Goal: Information Seeking & Learning: Learn about a topic

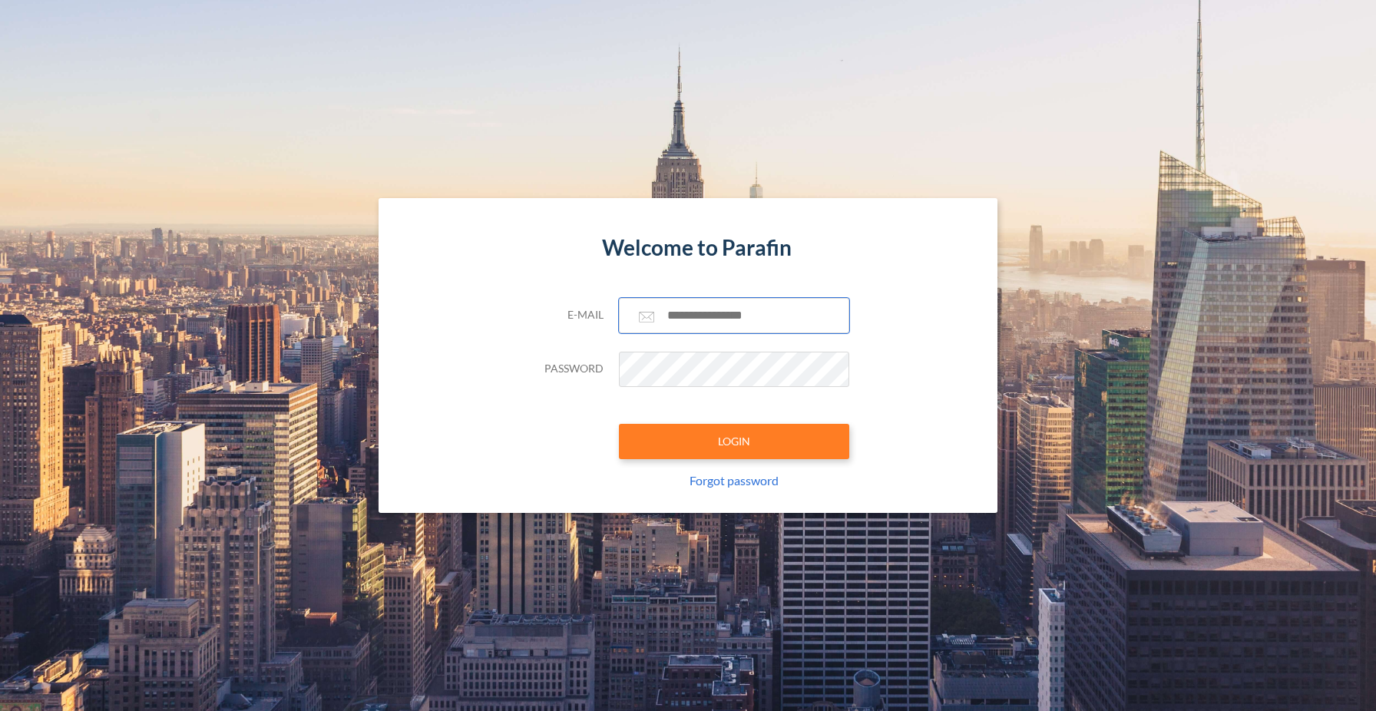
click at [739, 308] on input "text" at bounding box center [734, 315] width 230 height 35
type input "**********"
click at [768, 441] on button "LOGIN" at bounding box center [734, 441] width 230 height 35
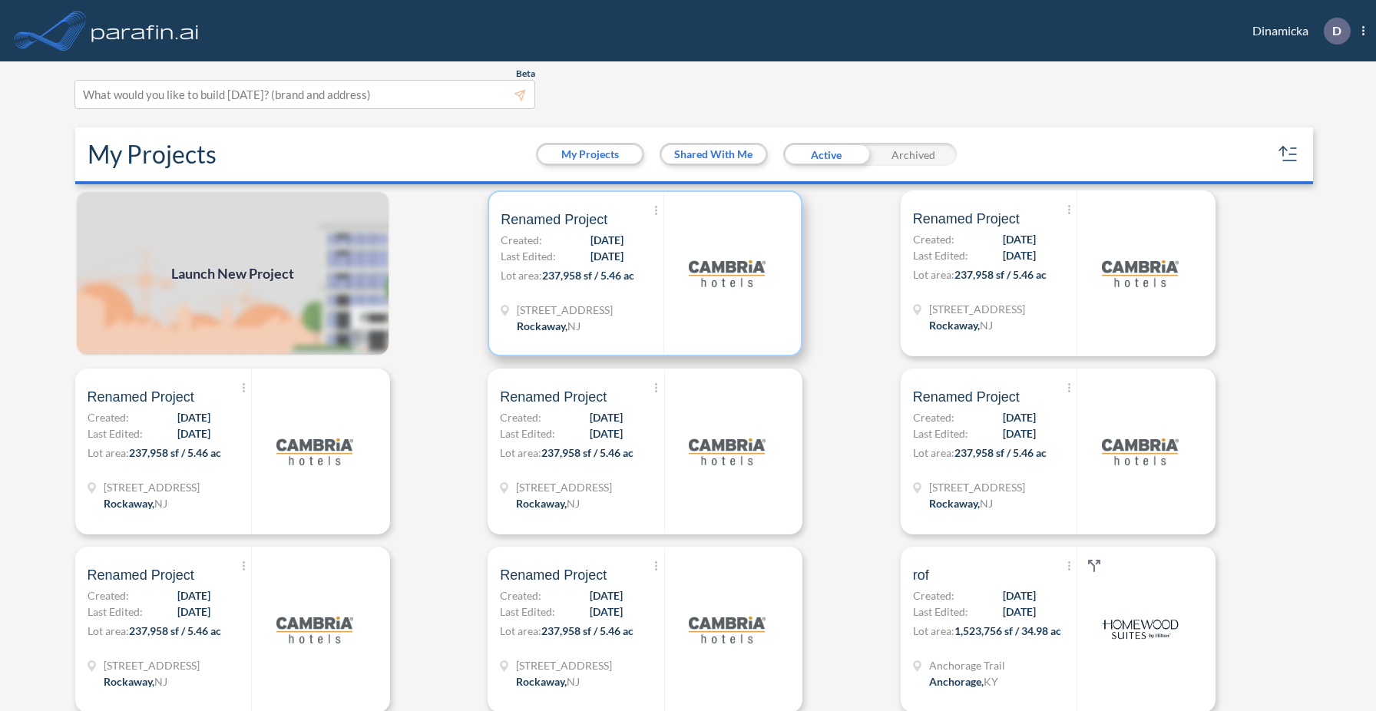
click at [718, 253] on img at bounding box center [727, 273] width 77 height 77
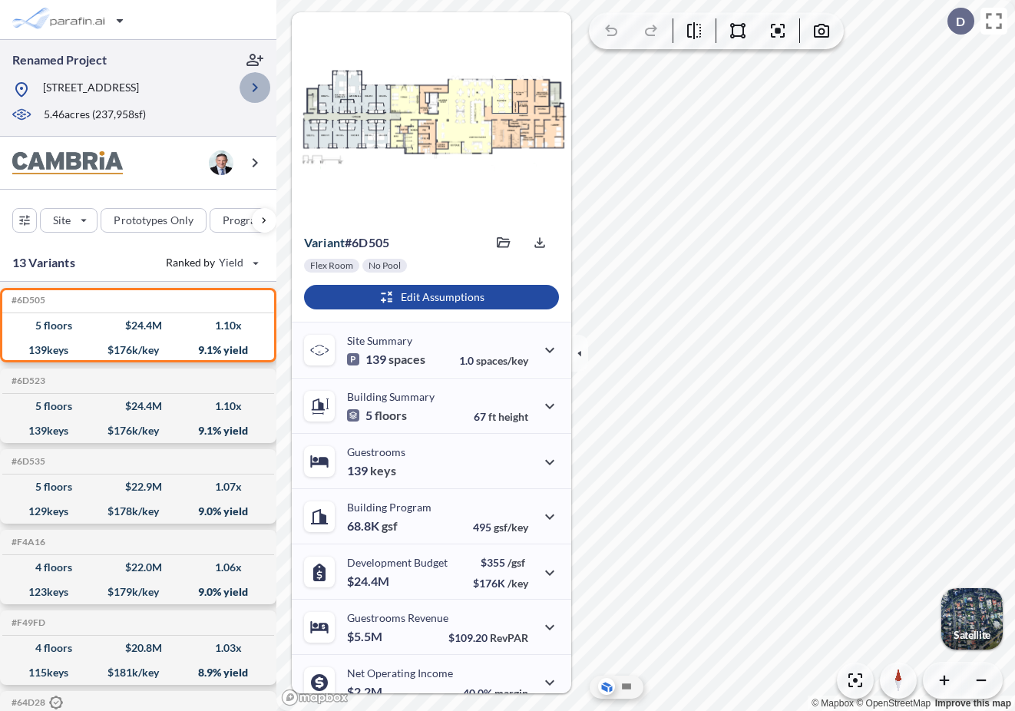
click at [257, 89] on icon "button" at bounding box center [255, 87] width 18 height 18
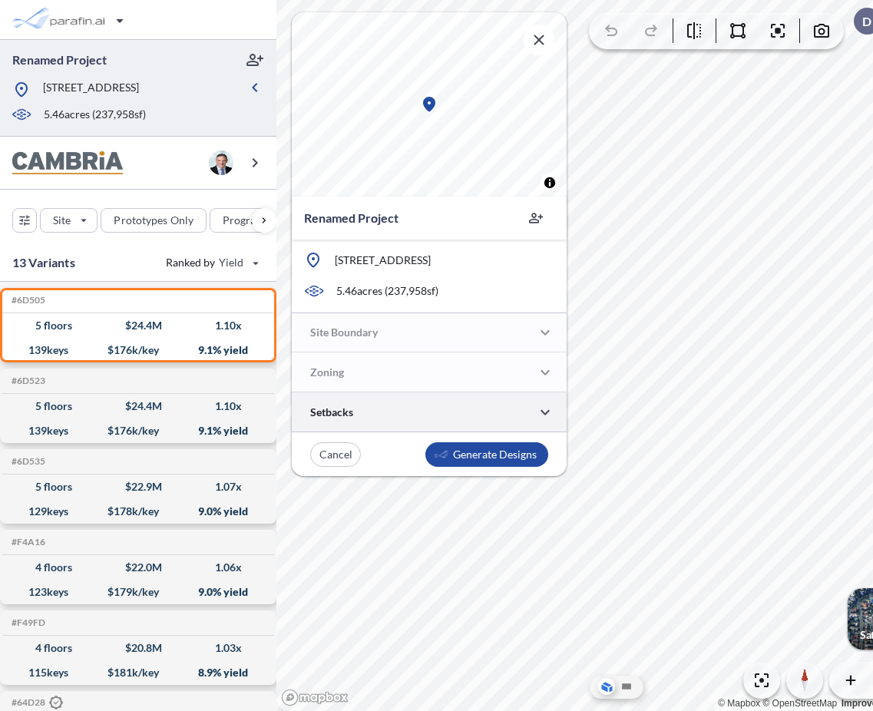
click at [378, 415] on div at bounding box center [429, 411] width 275 height 39
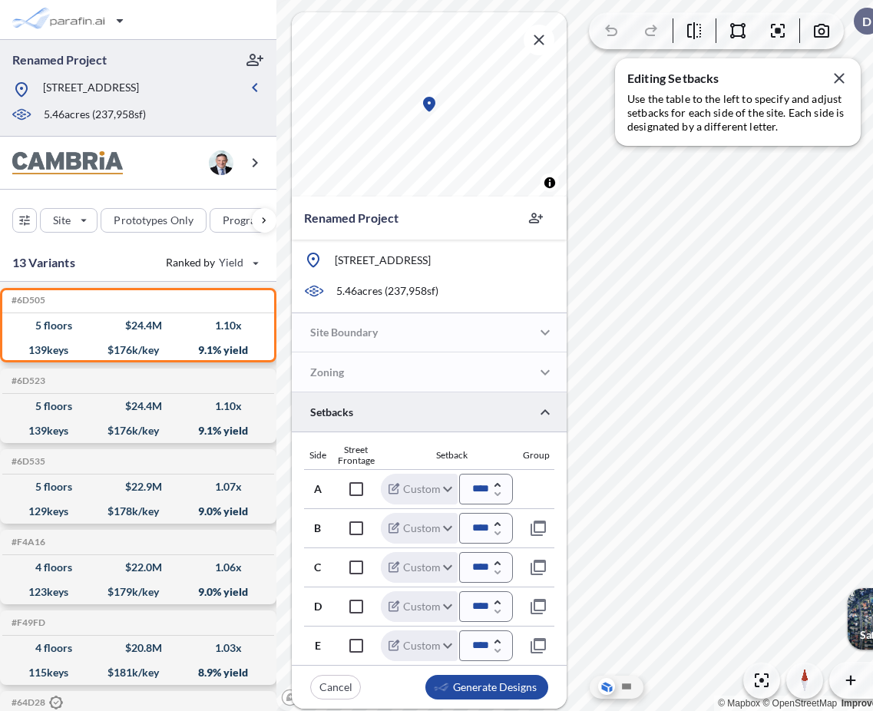
click at [409, 403] on div at bounding box center [429, 411] width 275 height 39
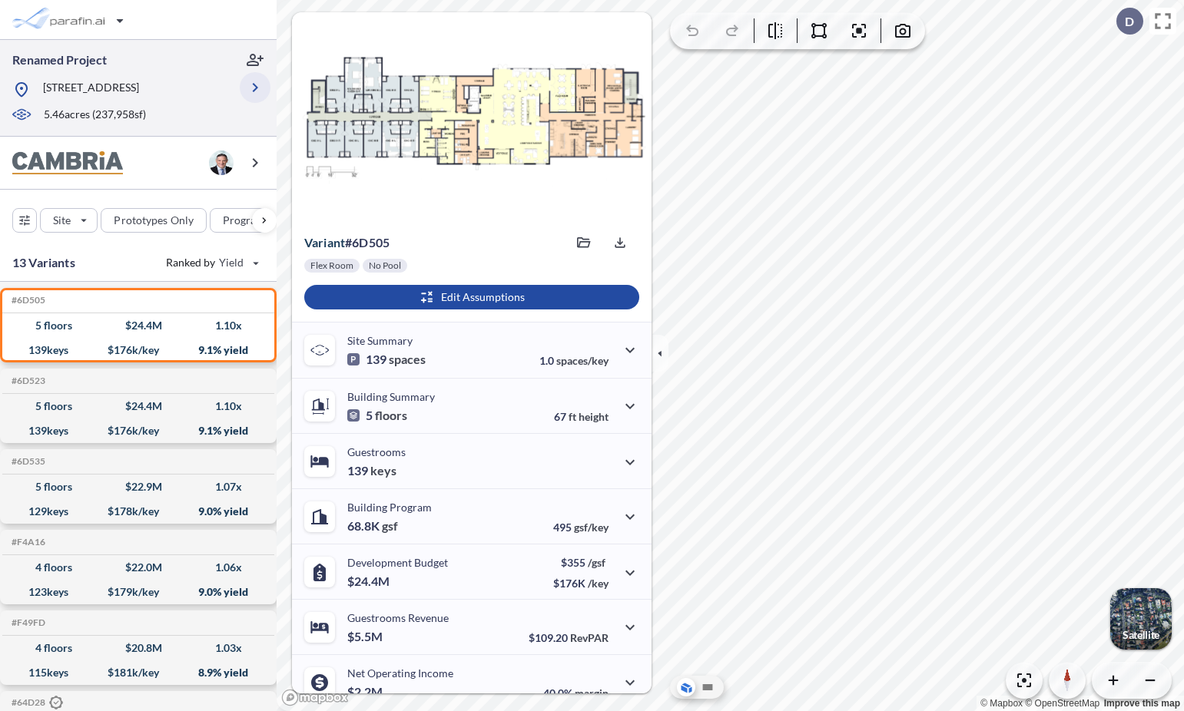
click at [253, 83] on icon "button" at bounding box center [255, 87] width 18 height 18
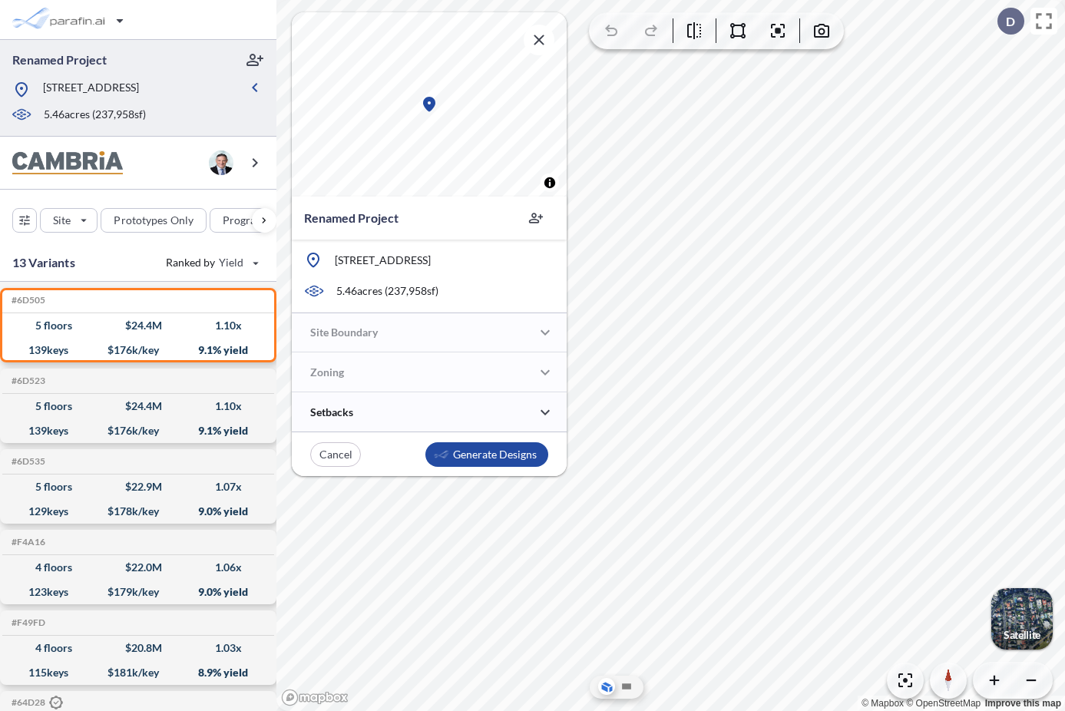
click at [413, 414] on div "Setbacks" at bounding box center [429, 412] width 275 height 39
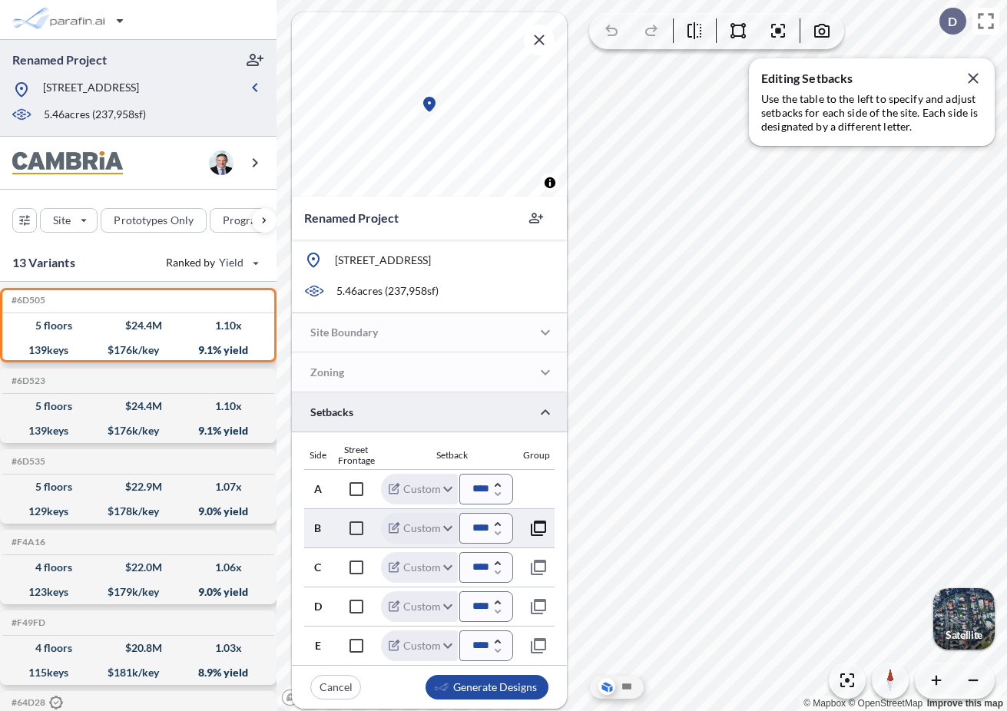
click at [538, 534] on icon "button" at bounding box center [538, 528] width 18 height 18
click at [544, 487] on icon "button" at bounding box center [544, 489] width 18 height 18
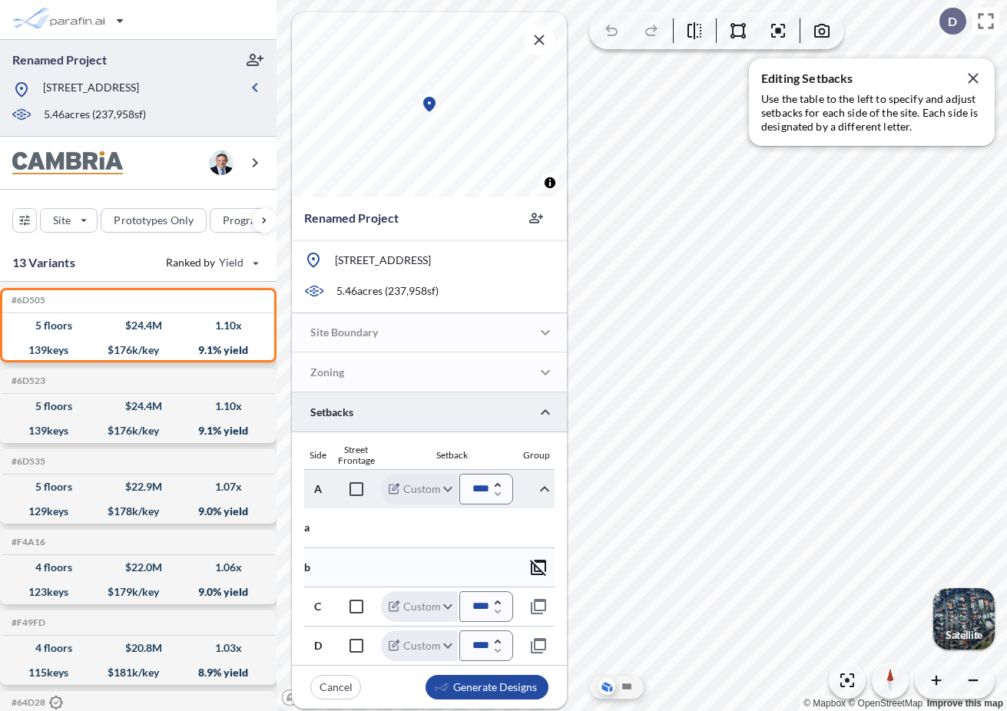
click at [536, 561] on icon "button" at bounding box center [538, 568] width 16 height 16
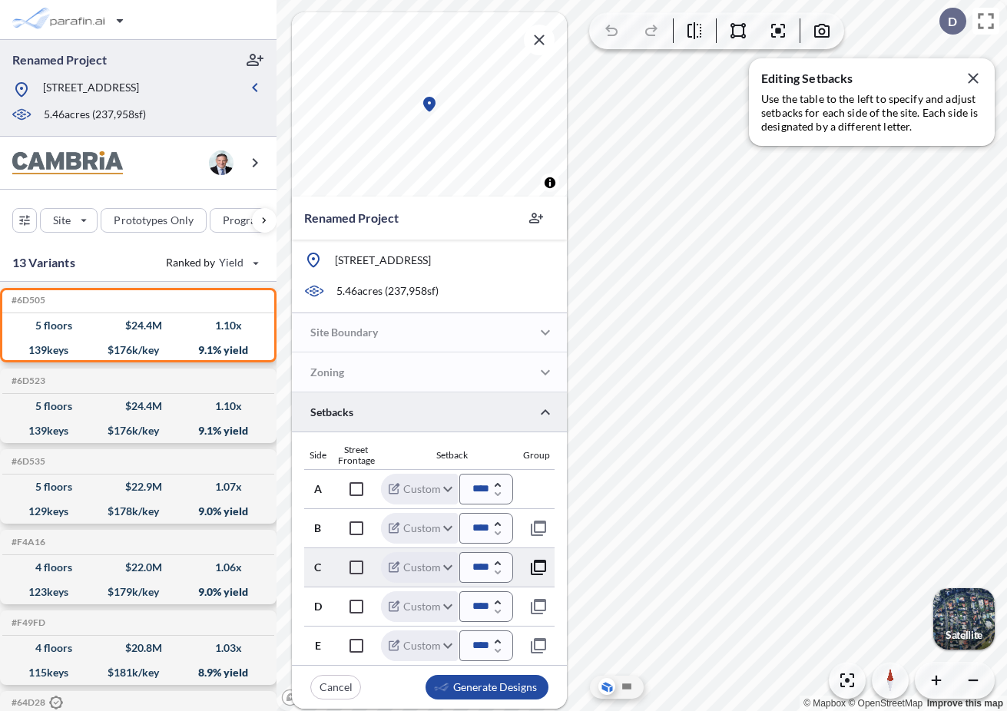
click at [532, 566] on icon "button" at bounding box center [538, 567] width 15 height 15
click at [538, 528] on icon "button" at bounding box center [544, 528] width 18 height 18
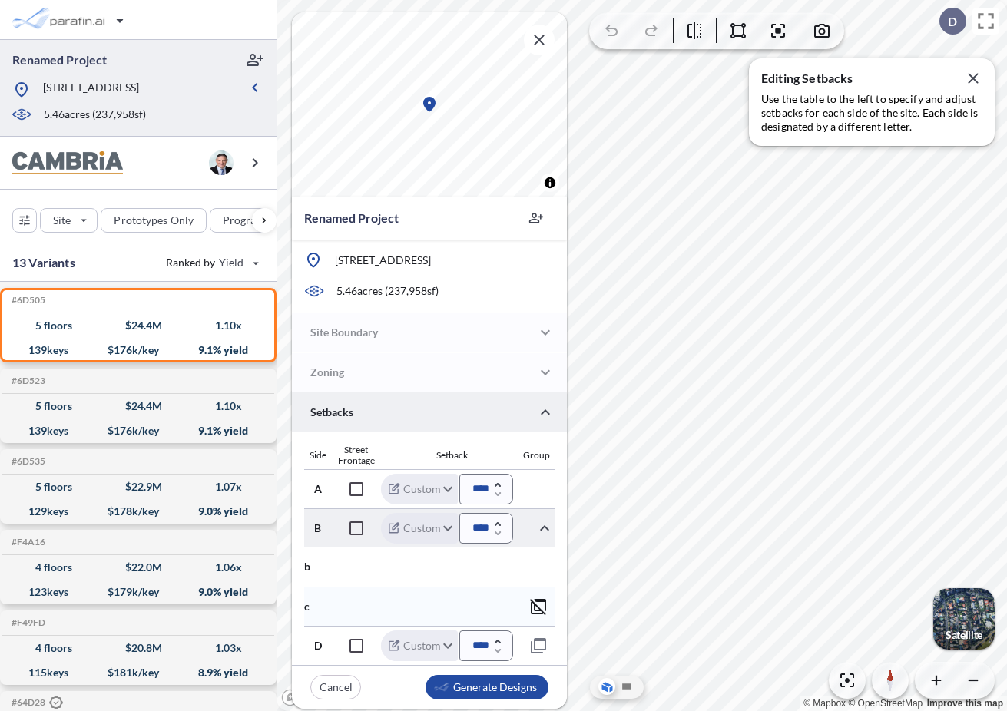
click at [534, 604] on icon "button" at bounding box center [538, 607] width 16 height 16
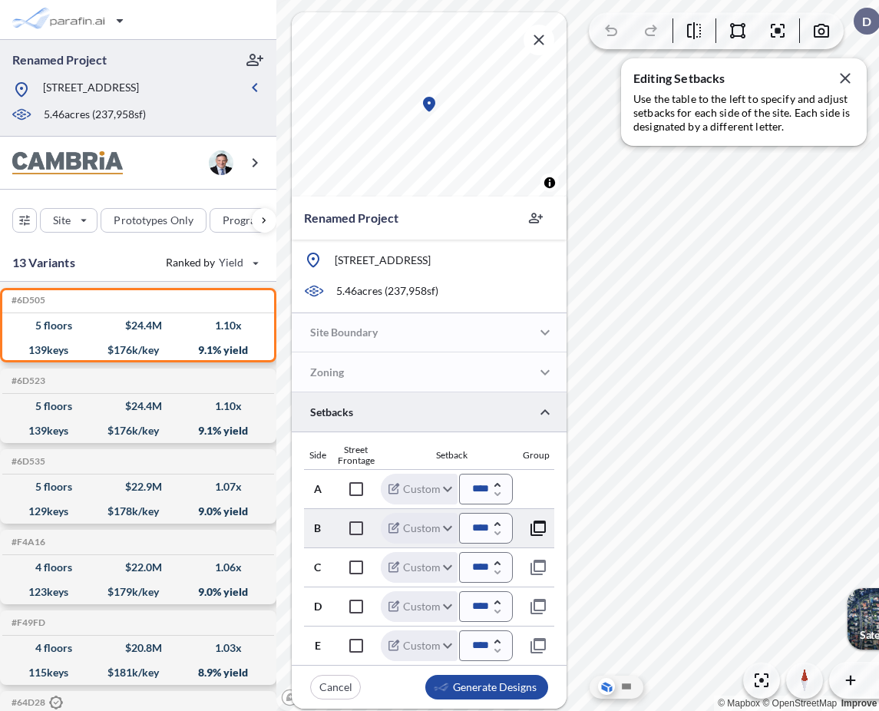
click at [542, 527] on icon "button" at bounding box center [538, 528] width 18 height 18
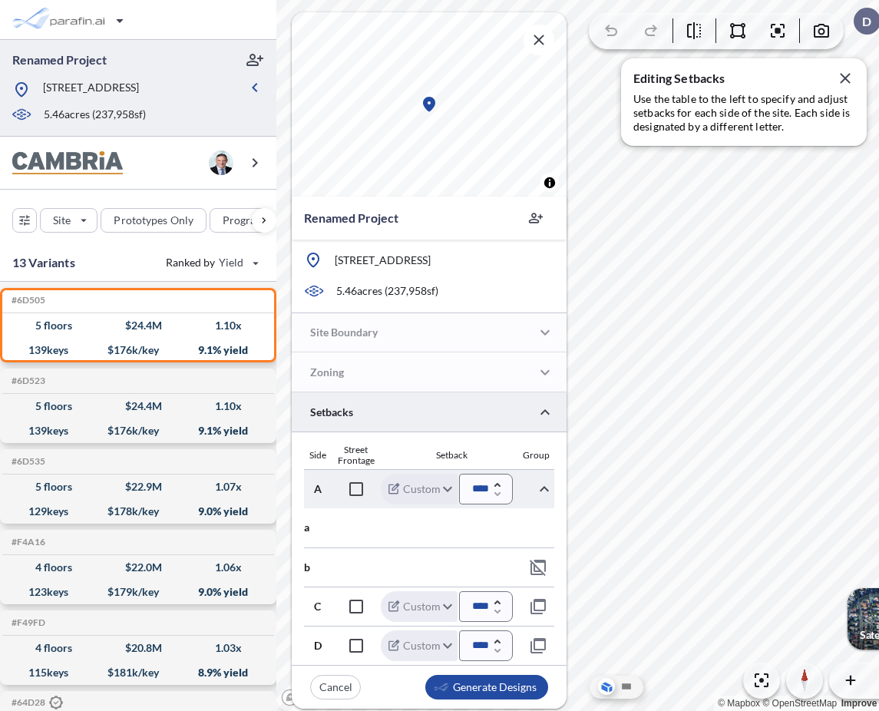
scroll to position [0, 6]
click at [527, 568] on icon "button" at bounding box center [532, 567] width 18 height 18
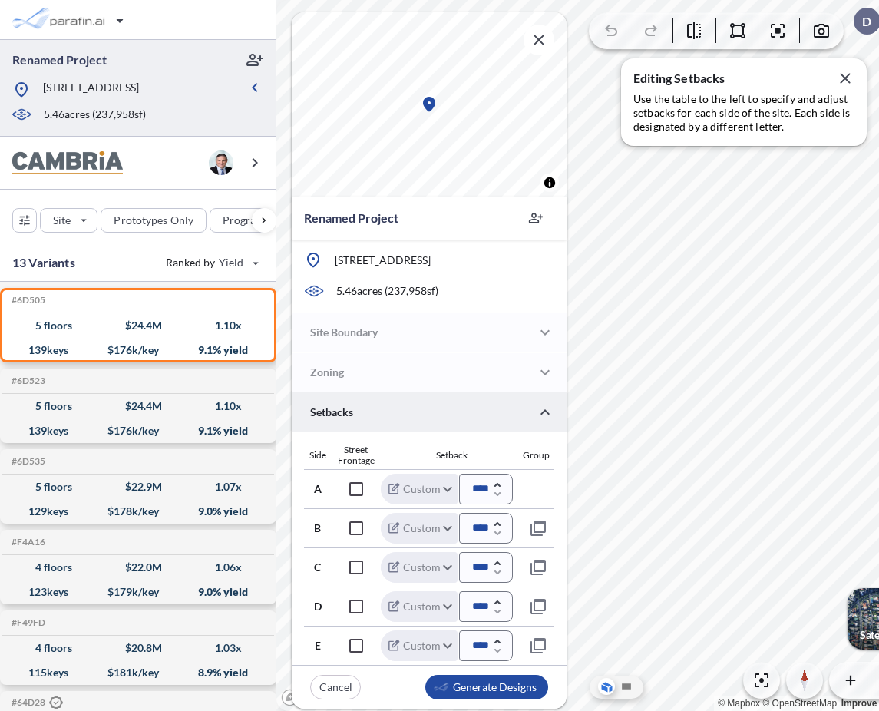
scroll to position [0, 0]
click at [536, 528] on icon "button" at bounding box center [538, 528] width 18 height 18
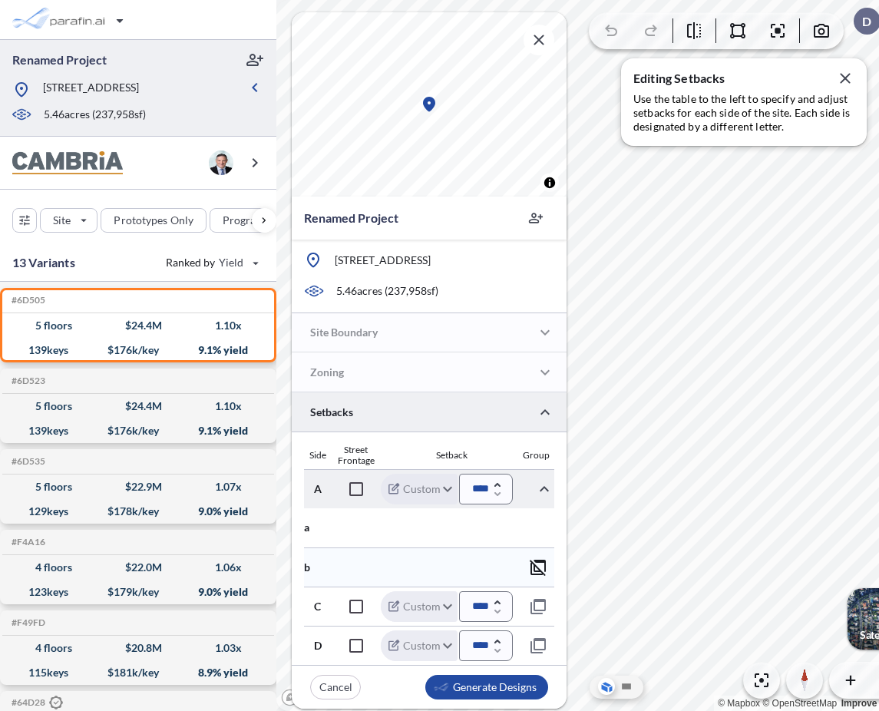
click at [541, 564] on icon "button" at bounding box center [538, 567] width 18 height 18
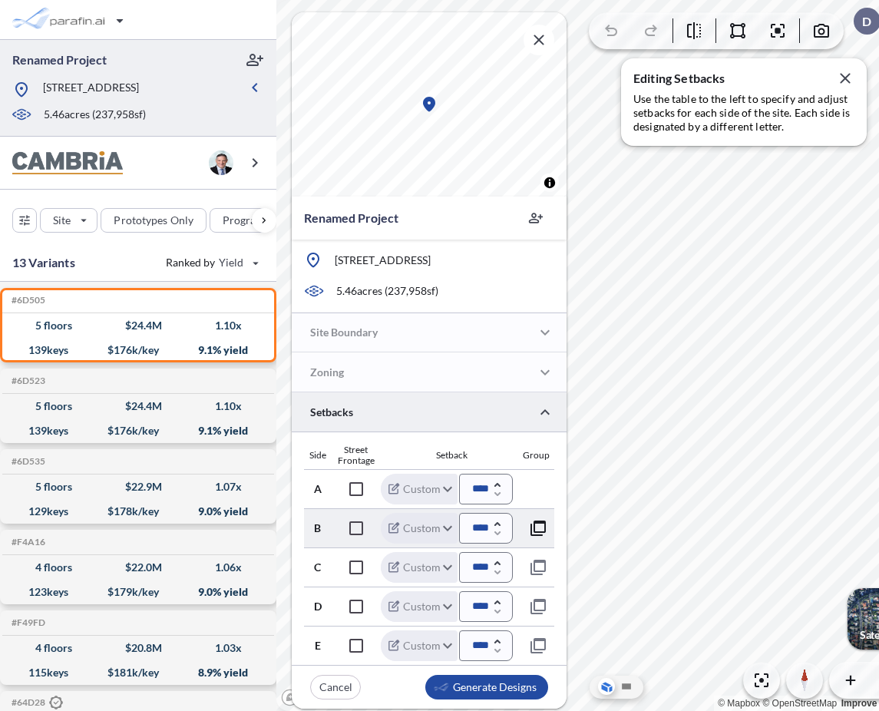
click at [542, 525] on icon "button" at bounding box center [538, 528] width 15 height 15
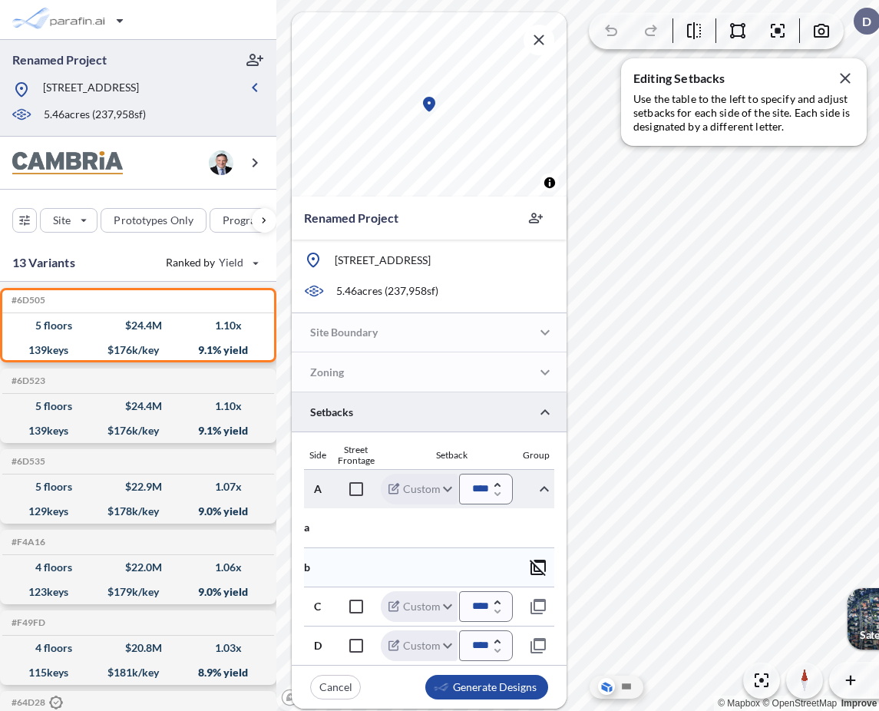
click at [542, 569] on icon "button" at bounding box center [538, 567] width 18 height 18
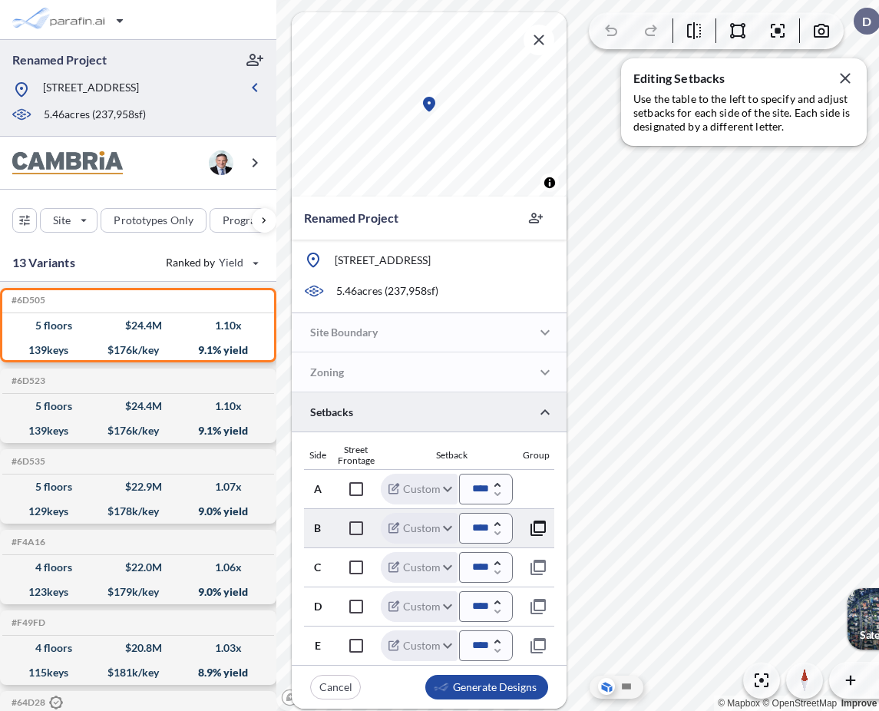
click at [535, 531] on icon "button" at bounding box center [538, 528] width 18 height 18
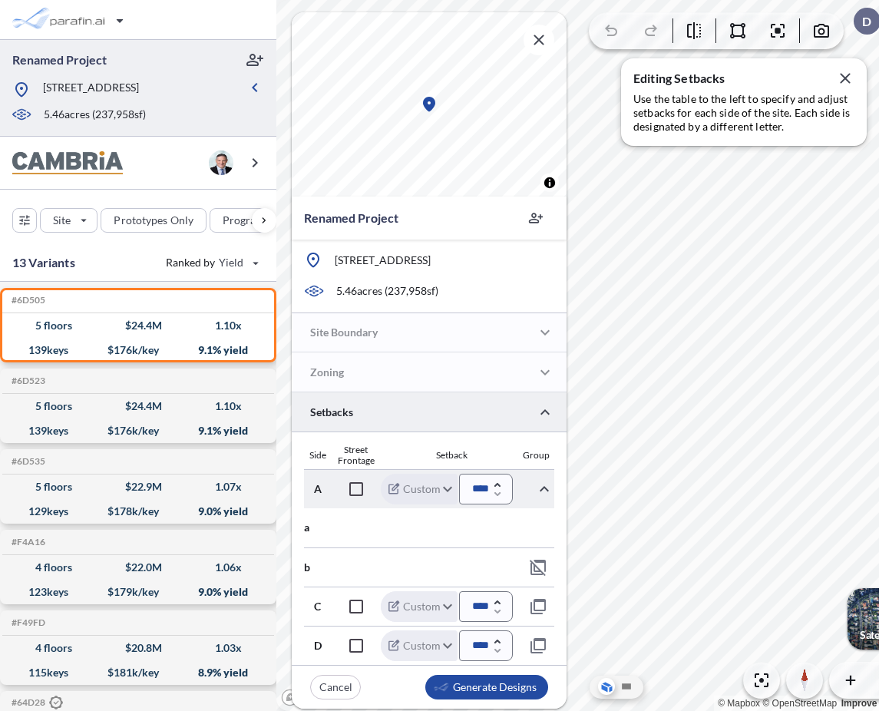
scroll to position [0, 6]
click at [532, 565] on icon "button" at bounding box center [532, 567] width 18 height 18
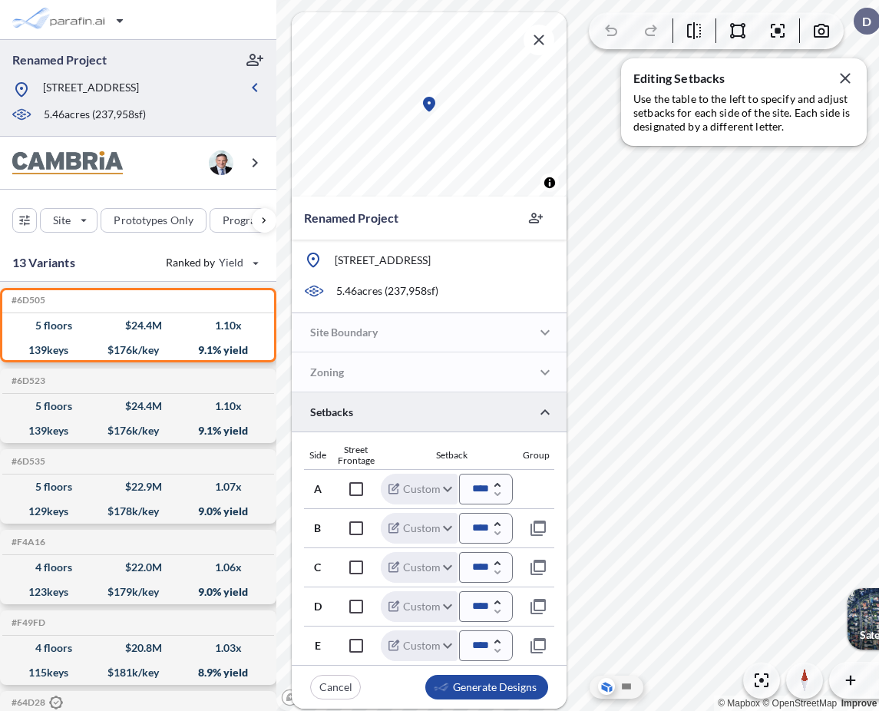
scroll to position [0, 0]
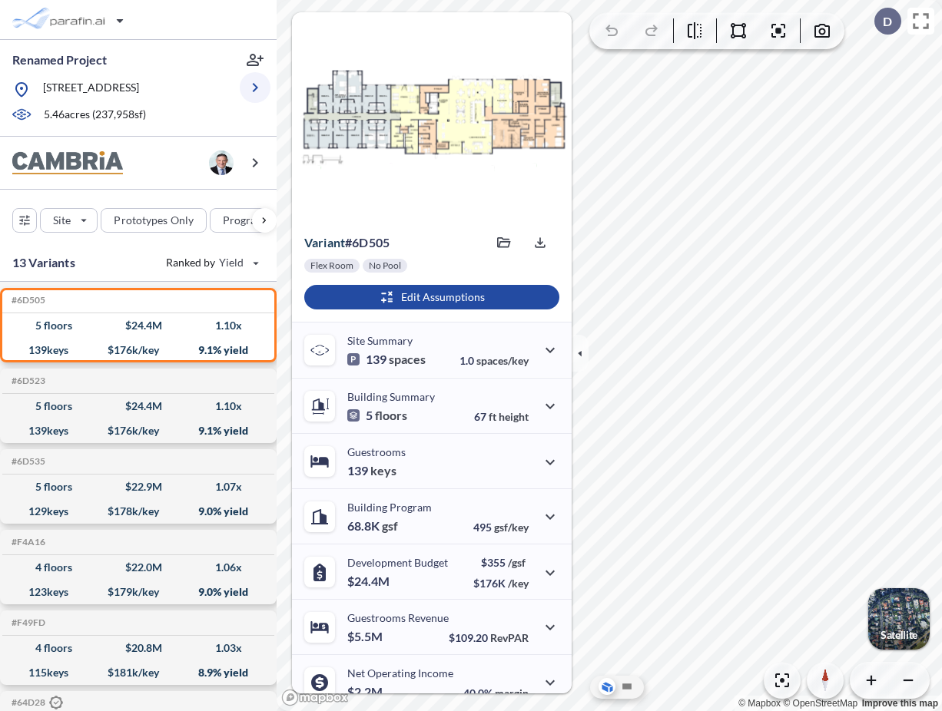
click at [255, 87] on icon "button" at bounding box center [255, 87] width 5 height 9
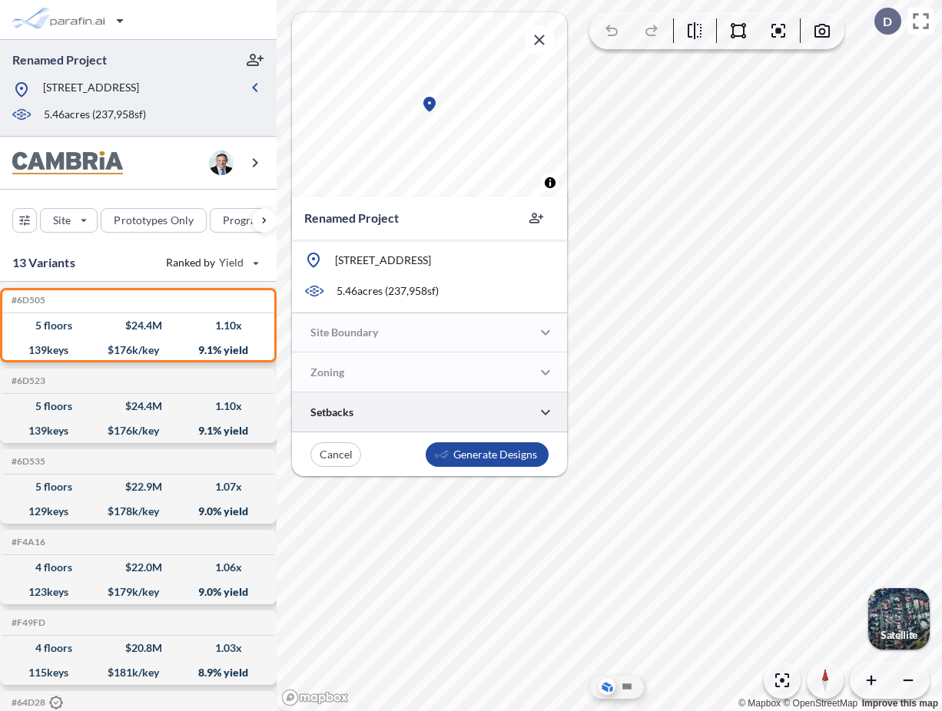
click at [461, 417] on div at bounding box center [429, 411] width 275 height 39
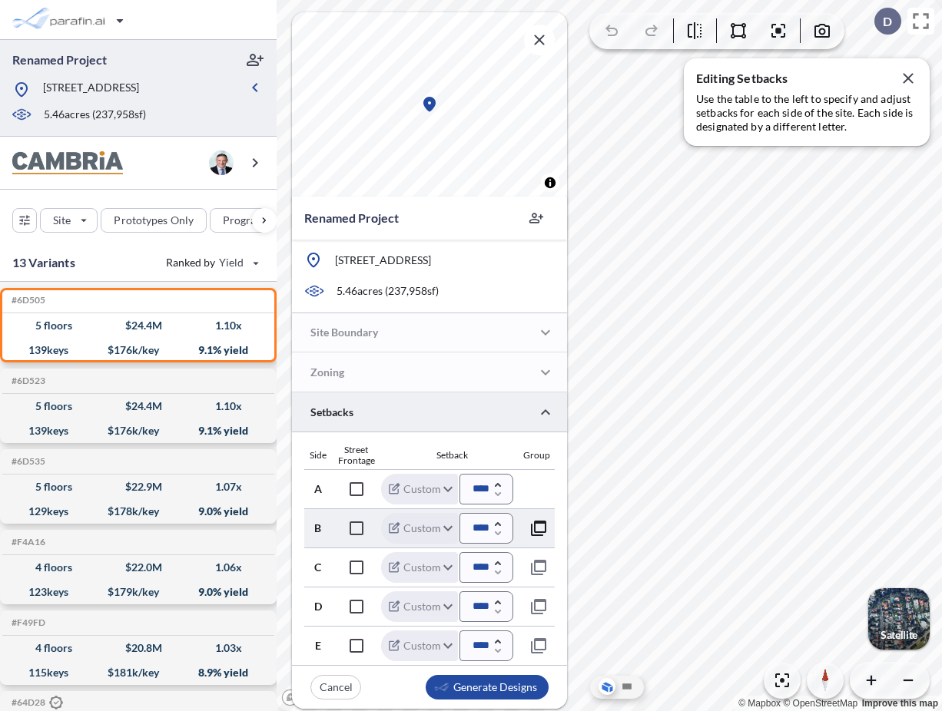
click at [539, 532] on icon "button" at bounding box center [538, 528] width 15 height 15
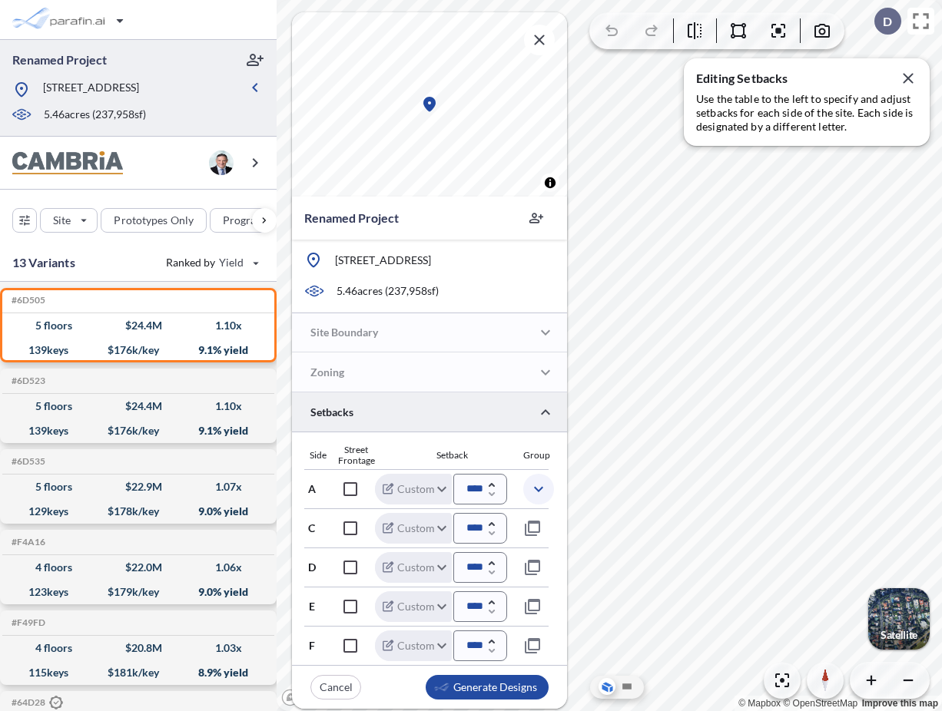
click at [538, 483] on icon "button" at bounding box center [538, 489] width 18 height 18
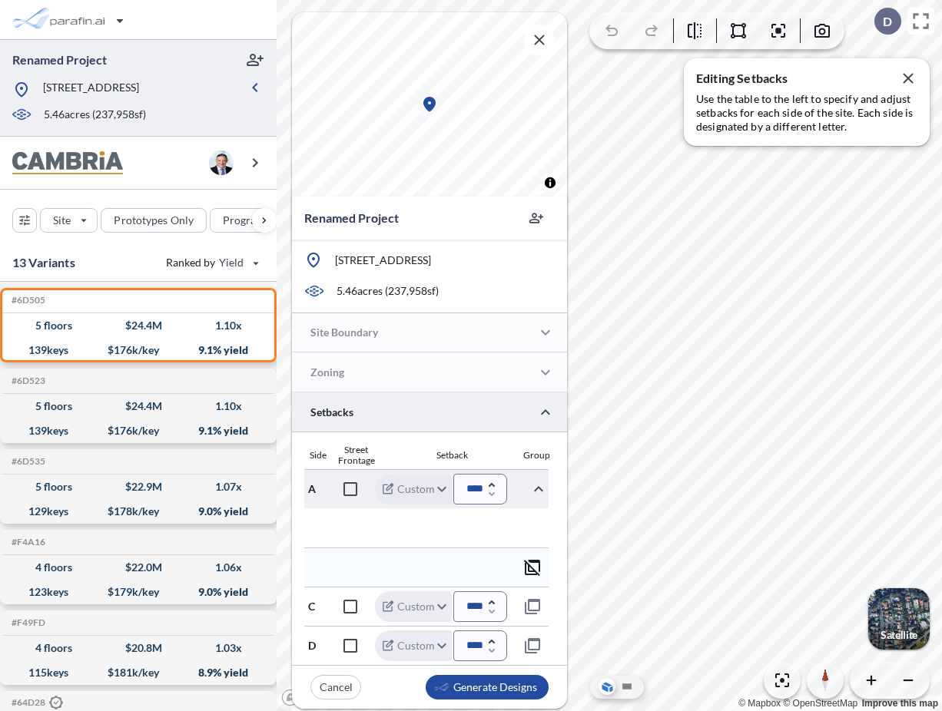
click at [525, 571] on icon "button" at bounding box center [532, 567] width 18 height 18
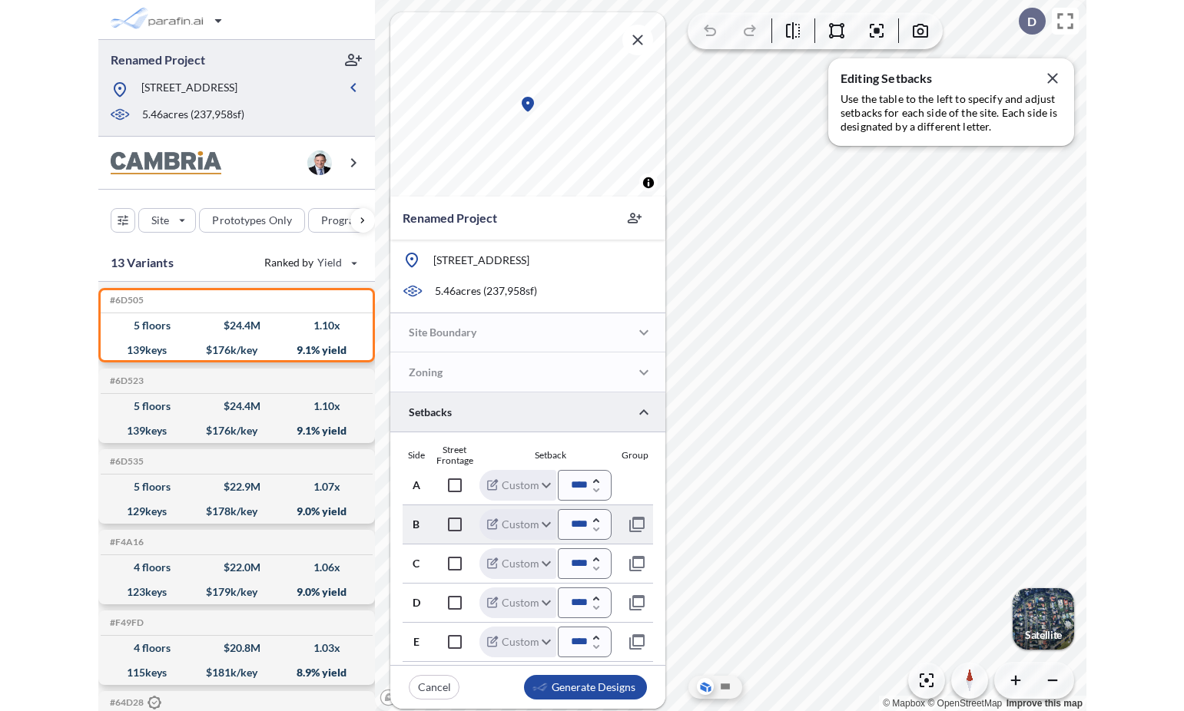
scroll to position [0, 0]
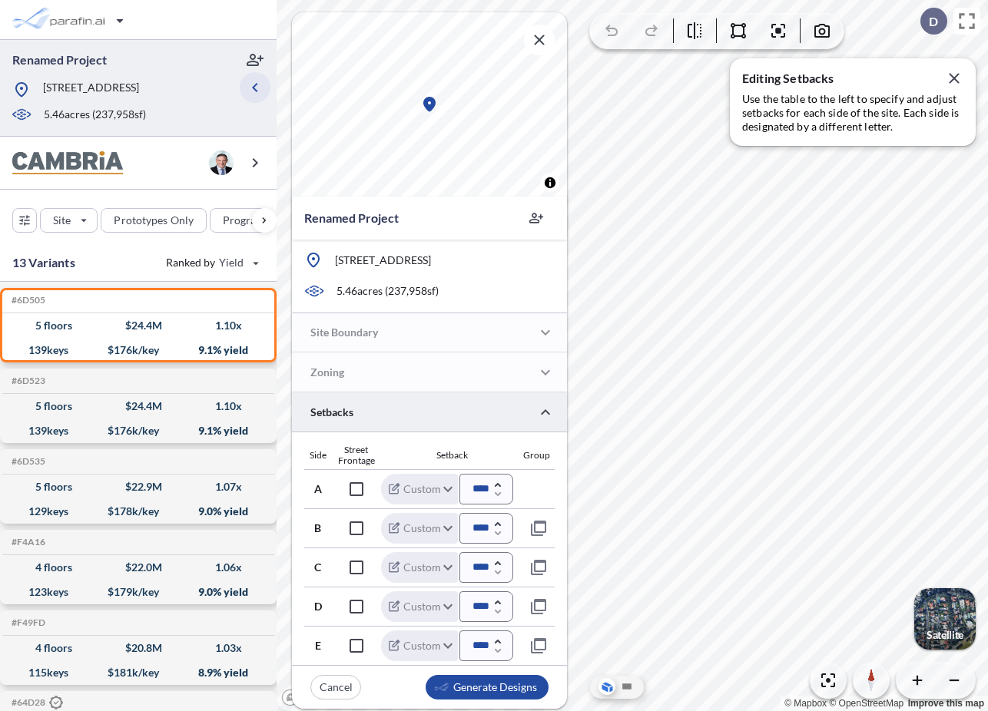
click at [249, 88] on icon "button" at bounding box center [255, 87] width 18 height 18
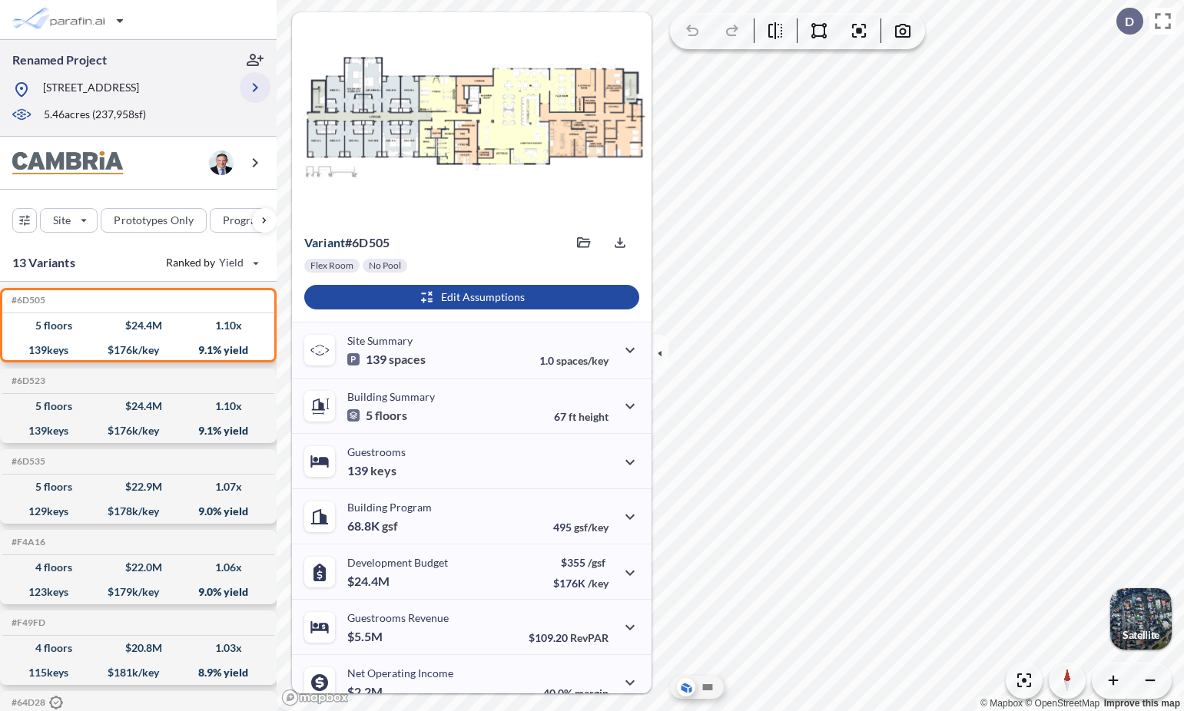
click at [258, 93] on icon "button" at bounding box center [255, 87] width 18 height 18
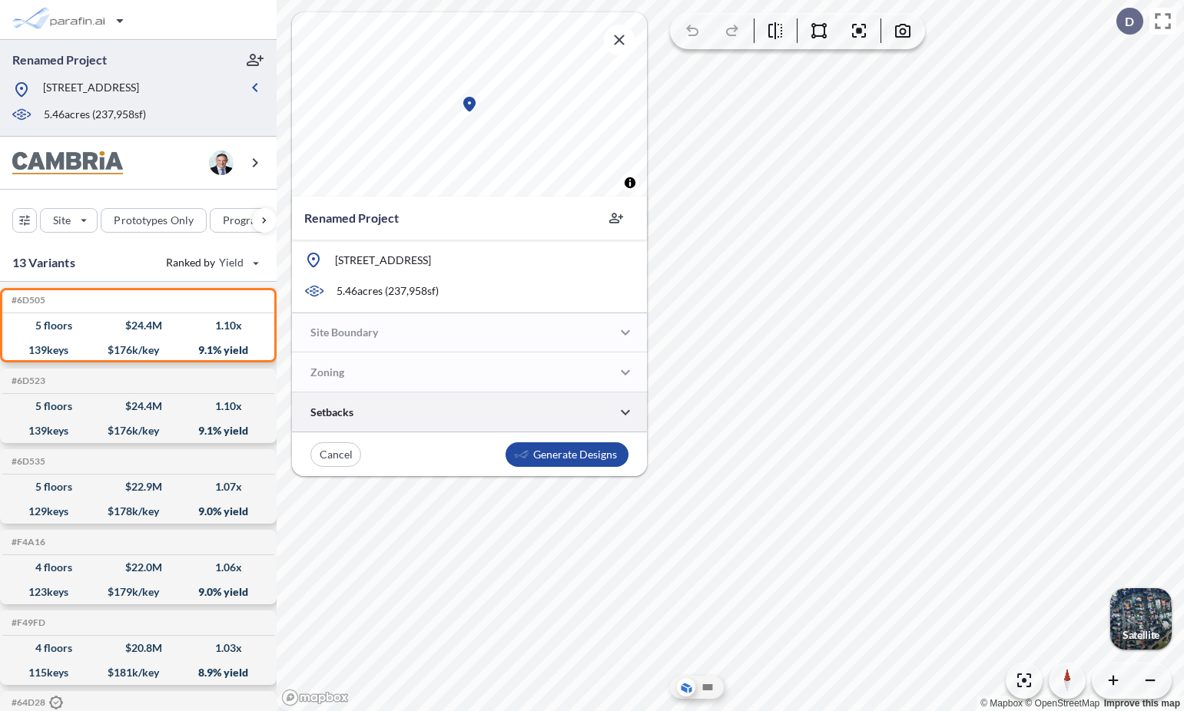
click at [378, 410] on div at bounding box center [469, 411] width 355 height 39
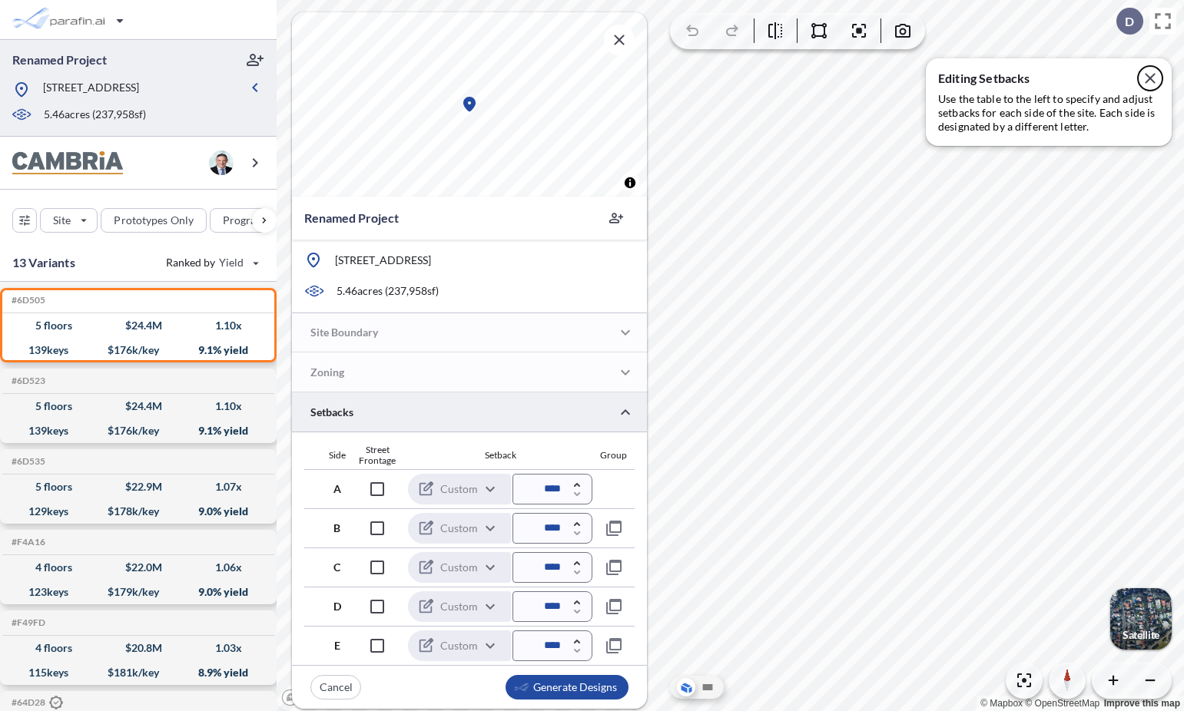
click at [879, 76] on icon "button" at bounding box center [1150, 78] width 18 height 18
